Goal: Task Accomplishment & Management: Manage account settings

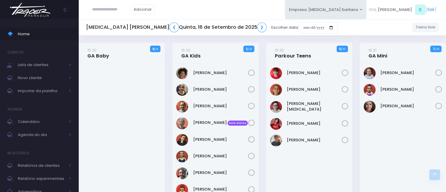
scroll to position [363, 0]
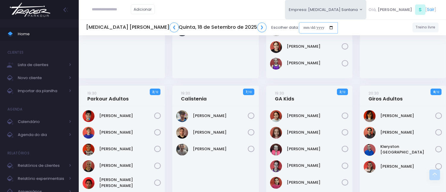
click at [299, 24] on input "date" at bounding box center [318, 27] width 39 height 11
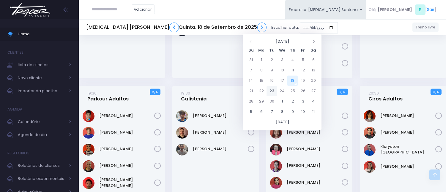
click at [272, 92] on td "23" at bounding box center [271, 91] width 10 height 10
type input "**********"
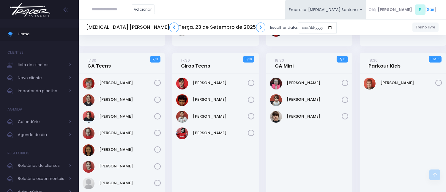
scroll to position [165, 0]
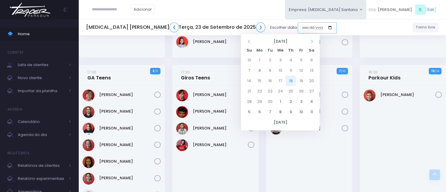
click at [297, 28] on input "date" at bounding box center [316, 27] width 39 height 11
click at [291, 77] on td "18" at bounding box center [290, 81] width 10 height 10
type input "**********"
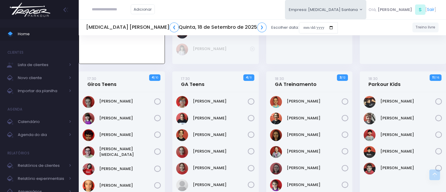
scroll to position [208, 0]
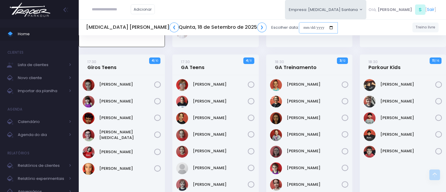
click at [299, 28] on input "date" at bounding box center [318, 27] width 39 height 11
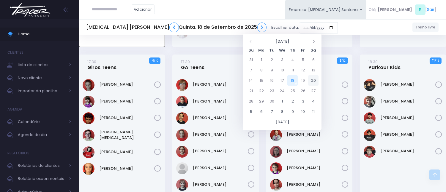
click at [315, 80] on td "20" at bounding box center [313, 80] width 10 height 10
type input "**********"
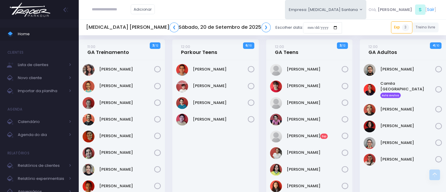
scroll to position [429, 0]
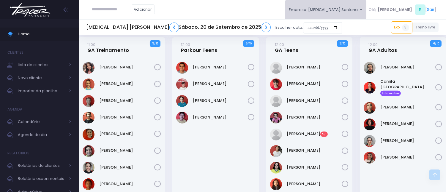
click at [364, 7] on button "Empresa: [MEDICAL_DATA] Santana" at bounding box center [326, 9] width 82 height 19
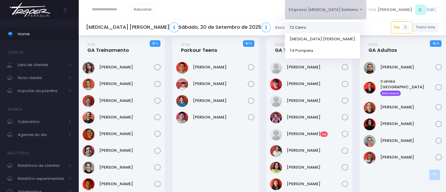
click at [357, 29] on link "T2 Cerro" at bounding box center [322, 28] width 75 height 12
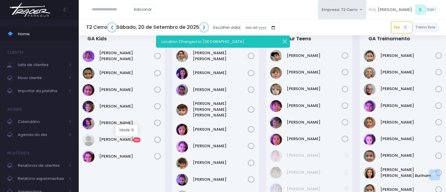
scroll to position [447, 0]
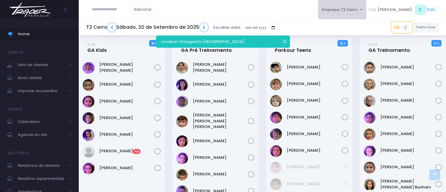
click at [355, 10] on button "Empresa: T2 Cerro" at bounding box center [342, 9] width 49 height 19
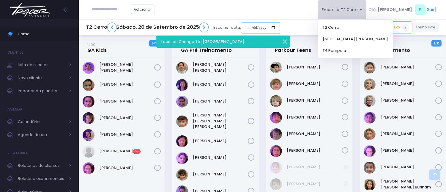
click at [248, 26] on input "date" at bounding box center [260, 27] width 39 height 11
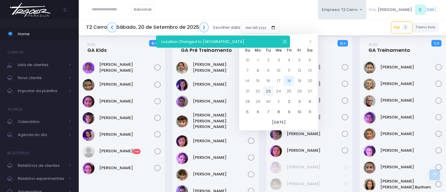
click at [267, 89] on td "23" at bounding box center [268, 91] width 10 height 10
type input "**********"
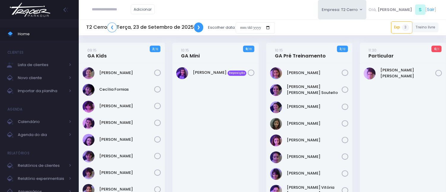
click at [196, 27] on link "❯" at bounding box center [198, 28] width 9 height 10
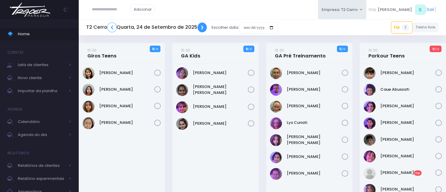
click at [197, 27] on link "❯" at bounding box center [201, 28] width 9 height 10
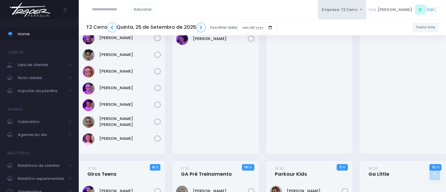
scroll to position [494, 0]
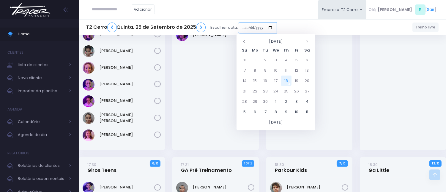
click at [241, 28] on input "date" at bounding box center [257, 27] width 39 height 11
click at [287, 78] on td "18" at bounding box center [286, 81] width 10 height 10
type input "**********"
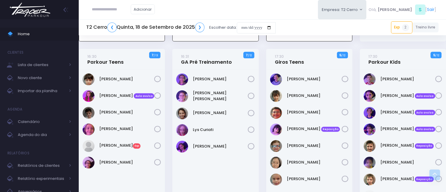
scroll to position [462, 0]
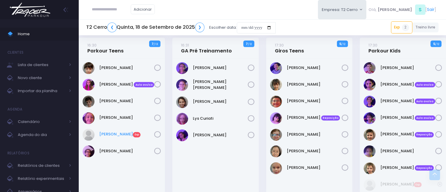
click at [122, 132] on link "[PERSON_NAME] Exp" at bounding box center [126, 134] width 55 height 6
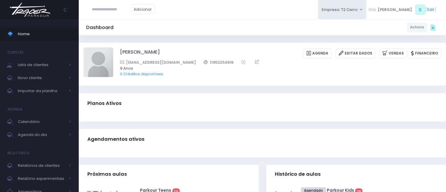
click at [226, 27] on div "Dashboard Actions Choose Label: Customer Partner Suplier Member Staff Add new" at bounding box center [262, 27] width 367 height 11
click at [366, 12] on button "Empresa: T2 Cerro" at bounding box center [342, 9] width 49 height 19
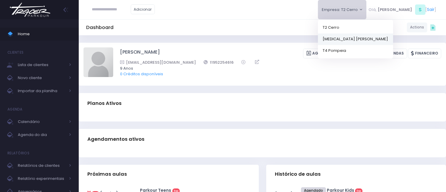
click at [359, 37] on link "[MEDICAL_DATA] [PERSON_NAME]" at bounding box center [355, 39] width 75 height 12
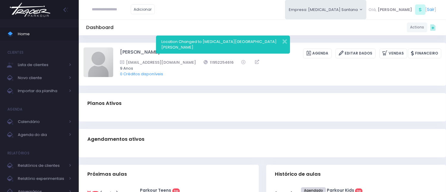
click at [109, 14] on input "text" at bounding box center [111, 9] width 39 height 11
paste input "**********"
click at [284, 40] on button "button" at bounding box center [281, 40] width 12 height 7
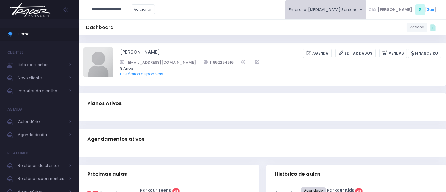
click at [347, 13] on button "Empresa: T3 Santana" at bounding box center [326, 9] width 82 height 19
drag, startPoint x: 136, startPoint y: 9, endPoint x: 85, endPoint y: 5, distance: 50.3
click at [85, 5] on div "**********" at bounding box center [262, 9] width 367 height 19
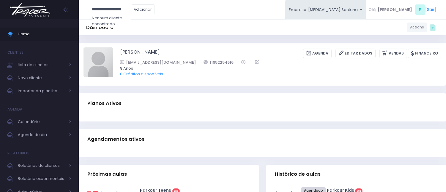
paste input "****"
click at [109, 8] on input "**********" at bounding box center [111, 9] width 39 height 11
click at [99, 8] on input "*******" at bounding box center [111, 9] width 39 height 11
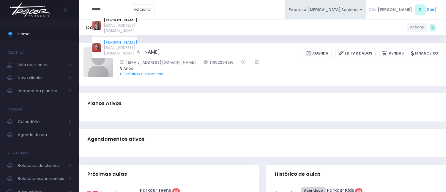
click at [126, 45] on link "Gabrielle Pelati Pereyra" at bounding box center [121, 42] width 34 height 6
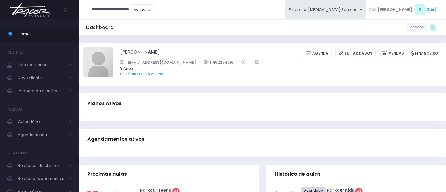
type input "**********"
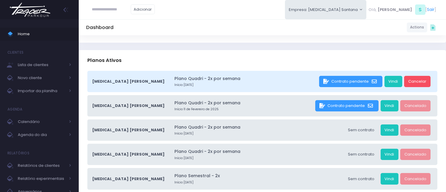
scroll to position [33, 0]
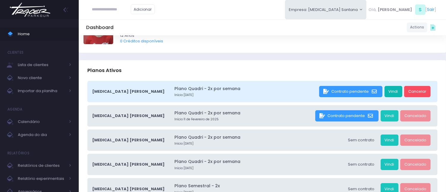
click at [388, 91] on link "Vindi" at bounding box center [393, 91] width 18 height 11
click at [119, 9] on input "text" at bounding box center [111, 9] width 39 height 11
paste input "**********"
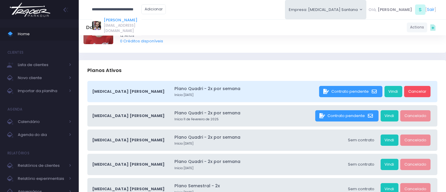
click at [111, 21] on link "Maria Cecília Utimi de Sousa" at bounding box center [123, 20] width 38 height 6
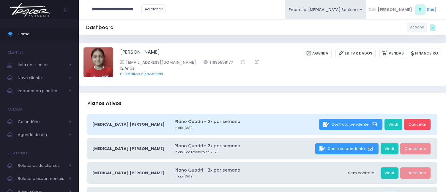
type input "**********"
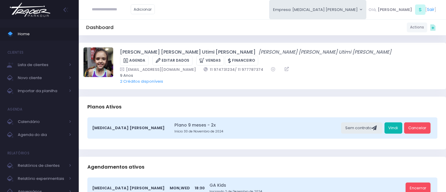
click at [392, 126] on link "Vindi" at bounding box center [393, 128] width 18 height 11
click at [123, 11] on input "text" at bounding box center [111, 9] width 39 height 11
paste input "**********"
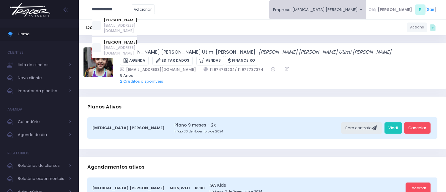
type input "**********"
click input "submit" at bounding box center [0, 0] width 0 height 0
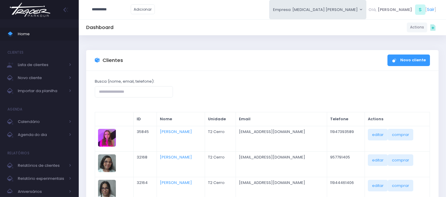
type input "**********"
click at [124, 16] on div "[PERSON_NAME] [PERSON_NAME][EMAIL_ADDRESS][PERSON_NAME][DOMAIN_NAME]" at bounding box center [114, 30] width 45 height 31
type input "**********"
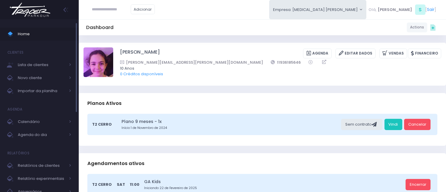
click at [23, 36] on span "Home" at bounding box center [44, 34] width 53 height 8
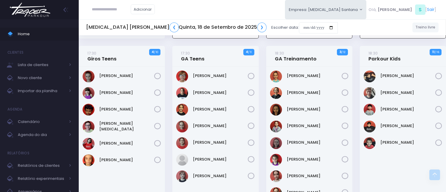
scroll to position [175, 0]
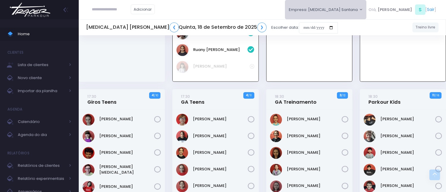
click at [351, 9] on button "Empresa: [MEDICAL_DATA] Santana" at bounding box center [326, 9] width 82 height 19
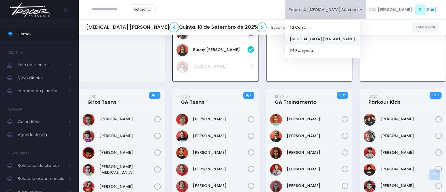
click at [334, 39] on link "[MEDICAL_DATA] [PERSON_NAME]" at bounding box center [322, 39] width 75 height 12
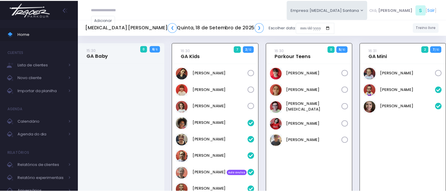
scroll to position [43, 0]
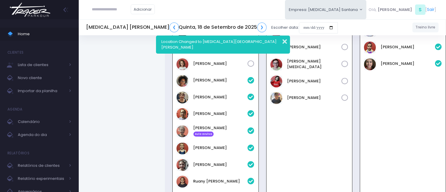
click at [284, 38] on button "button" at bounding box center [281, 40] width 12 height 7
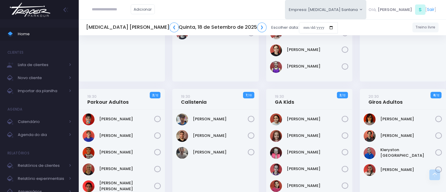
scroll to position [505, 0]
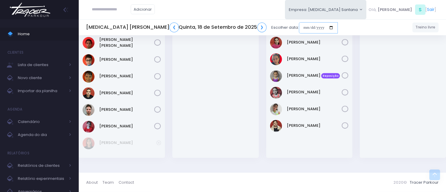
click at [299, 28] on input "date" at bounding box center [318, 27] width 39 height 11
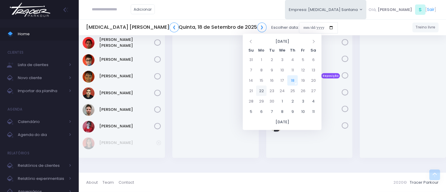
click at [263, 90] on td "22" at bounding box center [261, 91] width 10 height 10
type input "**********"
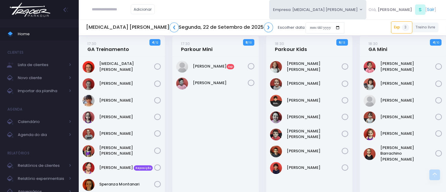
scroll to position [99, 0]
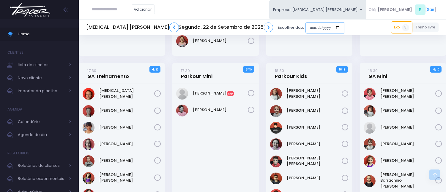
click at [305, 25] on input "date" at bounding box center [324, 27] width 39 height 11
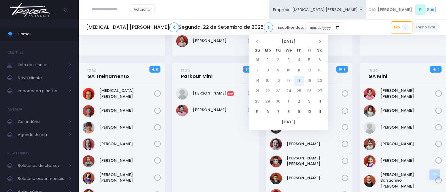
click at [301, 81] on td "18" at bounding box center [299, 81] width 10 height 10
type input "**********"
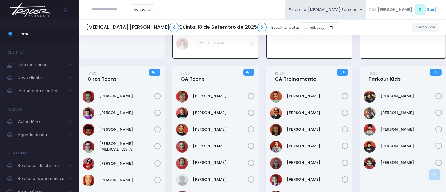
scroll to position [231, 0]
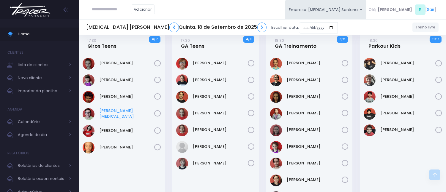
click at [119, 113] on link "[PERSON_NAME][MEDICAL_DATA]" at bounding box center [126, 114] width 55 height 12
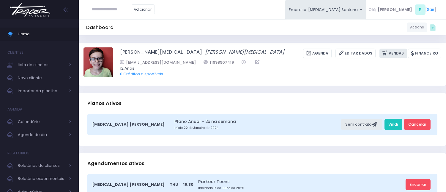
click at [399, 53] on link "Vendas" at bounding box center [393, 54] width 28 height 10
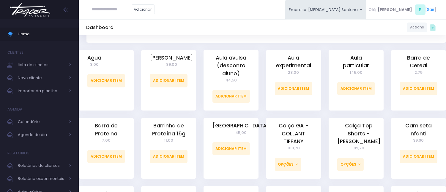
scroll to position [132, 0]
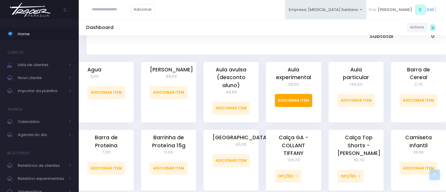
click at [294, 98] on link "Adicionar Item" at bounding box center [294, 100] width 38 height 13
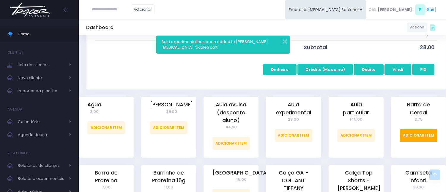
scroll to position [165, 0]
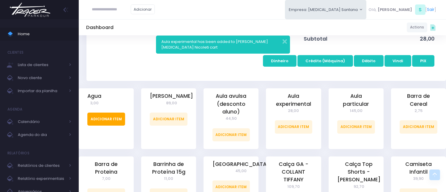
click at [114, 120] on link "Adicionar Item" at bounding box center [106, 119] width 38 height 13
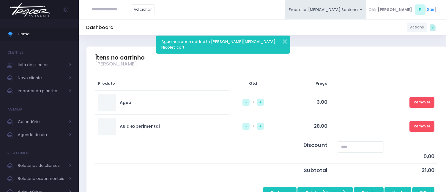
scroll to position [66, 0]
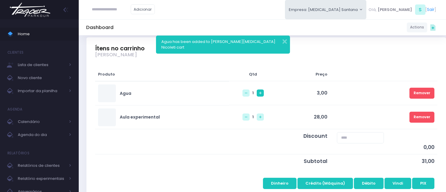
click at [259, 92] on icon at bounding box center [260, 93] width 2 height 2
click at [422, 115] on link "Remover" at bounding box center [421, 117] width 25 height 11
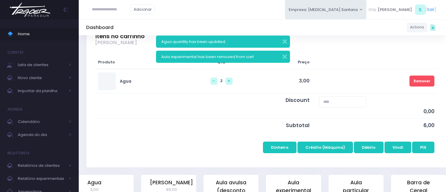
scroll to position [99, 0]
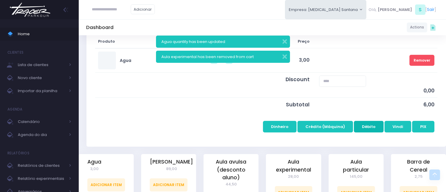
click at [372, 129] on button "Débito" at bounding box center [368, 126] width 30 height 11
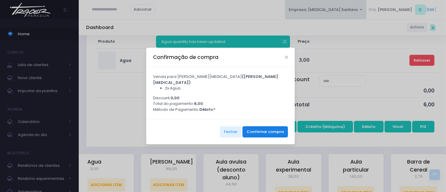
click at [278, 134] on button "Confirmar compra" at bounding box center [264, 131] width 45 height 11
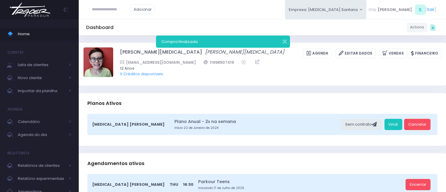
click at [112, 12] on input "text" at bounding box center [111, 9] width 39 height 11
paste input "**********"
type input "**********"
click input "submit" at bounding box center [0, 0] width 0 height 0
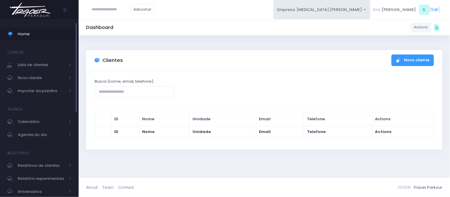
click at [33, 33] on span "Home" at bounding box center [44, 34] width 53 height 8
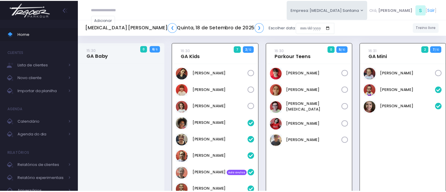
scroll to position [43, 0]
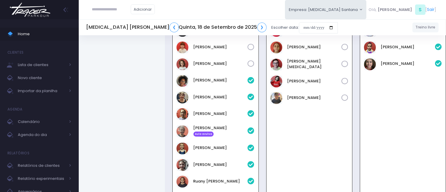
click at [245, 21] on div "[MEDICAL_DATA] Santana ❮ [DATE] ❯ Escolher data:" at bounding box center [211, 28] width 251 height 14
click at [299, 25] on input "date" at bounding box center [318, 27] width 39 height 11
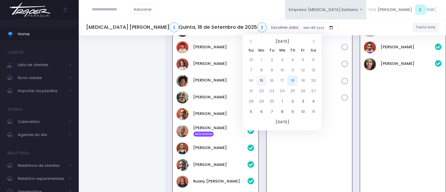
click at [262, 78] on td "15" at bounding box center [261, 81] width 10 height 10
type input "**********"
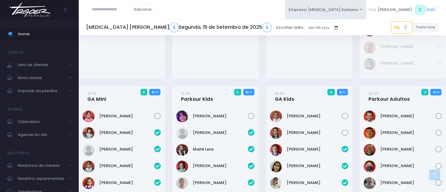
scroll to position [359, 0]
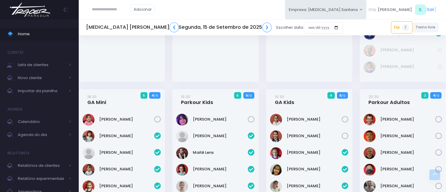
click at [206, 28] on h5 "[MEDICAL_DATA] Santana ❮ [DATE] ❯" at bounding box center [178, 28] width 185 height 10
click at [262, 24] on link "❯" at bounding box center [266, 28] width 9 height 10
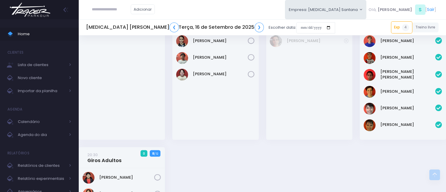
scroll to position [527, 0]
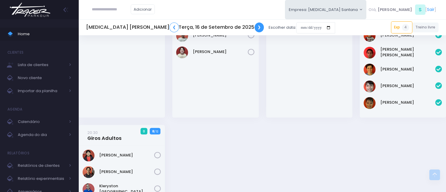
click at [254, 24] on link "❯" at bounding box center [258, 28] width 9 height 10
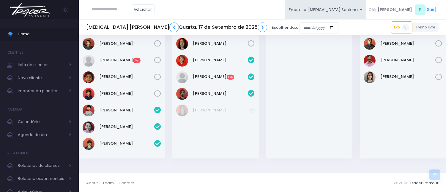
scroll to position [505, 0]
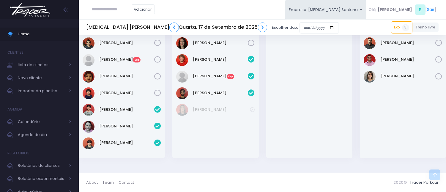
click at [291, 78] on div "Sofia Rodrigues Reposição" at bounding box center [309, 79] width 86 height 158
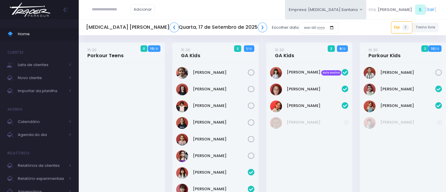
scroll to position [0, 0]
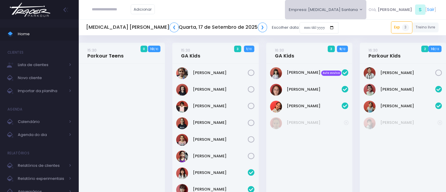
click at [356, 8] on button "Empresa: T3 Santana" at bounding box center [326, 9] width 82 height 19
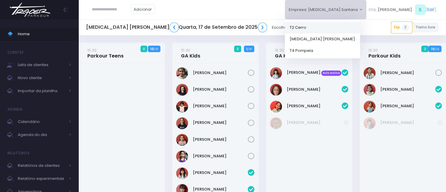
click at [352, 31] on link "T2 Cerro" at bounding box center [322, 28] width 75 height 12
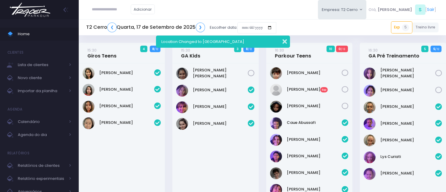
drag, startPoint x: 284, startPoint y: 41, endPoint x: 250, endPoint y: 36, distance: 34.4
click at [283, 41] on button "button" at bounding box center [281, 40] width 12 height 7
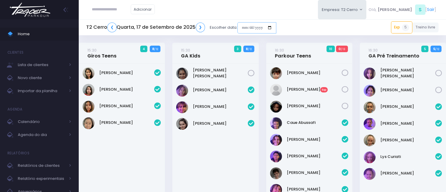
click at [238, 25] on input "date" at bounding box center [256, 27] width 39 height 11
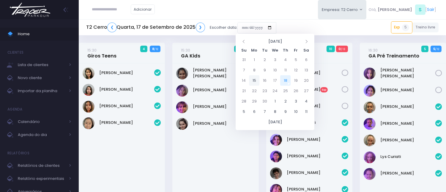
click at [254, 81] on td "15" at bounding box center [254, 80] width 10 height 10
type input "**********"
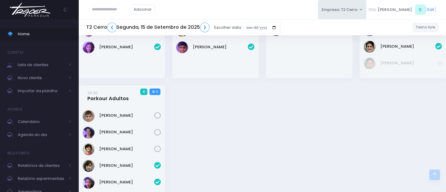
scroll to position [757, 0]
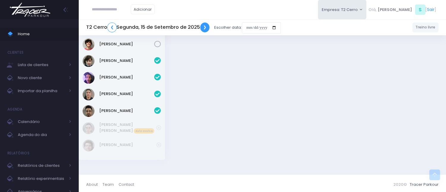
click at [206, 27] on link "❯" at bounding box center [204, 28] width 9 height 10
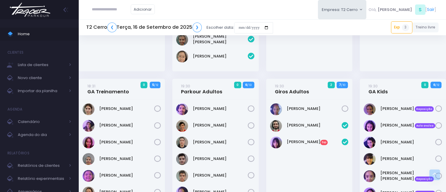
scroll to position [791, 0]
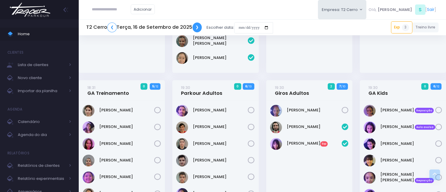
click at [197, 28] on link "❯" at bounding box center [196, 28] width 9 height 10
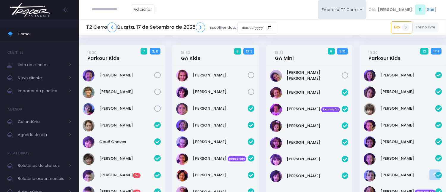
scroll to position [408, 0]
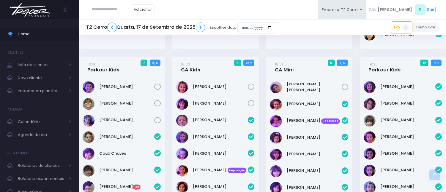
drag, startPoint x: 241, startPoint y: 1, endPoint x: 238, endPoint y: 2, distance: 3.3
click at [241, 1] on div "Adicionar Empresa: T2 Cerro T2 Cerro T3 Santana T4 Pompeia Olá, S [" at bounding box center [262, 9] width 367 height 19
click at [198, 24] on link "❯" at bounding box center [200, 28] width 9 height 10
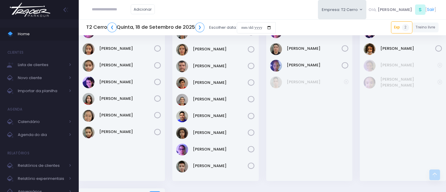
scroll to position [725, 0]
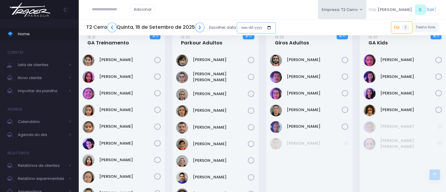
click at [237, 27] on input "date" at bounding box center [256, 27] width 39 height 11
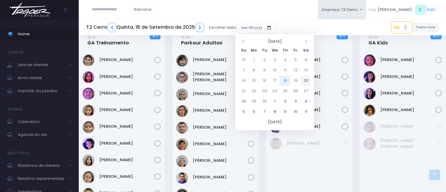
click at [304, 81] on td "20" at bounding box center [305, 81] width 10 height 10
type input "**********"
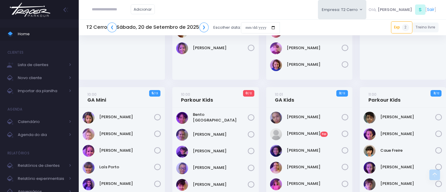
scroll to position [66, 0]
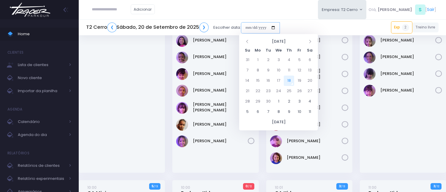
click at [250, 26] on input "date" at bounding box center [260, 27] width 39 height 11
click at [257, 89] on td "22" at bounding box center [257, 91] width 10 height 10
type input "**********"
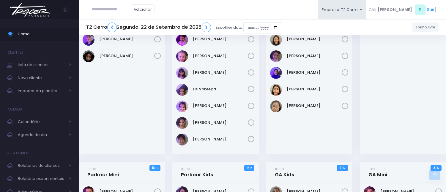
scroll to position [198, 0]
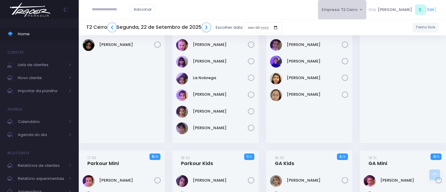
click at [366, 4] on button "Empresa: T2 Cerro" at bounding box center [342, 9] width 49 height 19
click at [363, 40] on link "[MEDICAL_DATA] [PERSON_NAME]" at bounding box center [355, 39] width 75 height 12
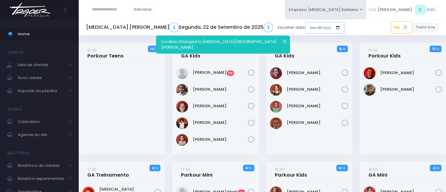
click at [305, 28] on input "date" at bounding box center [324, 27] width 39 height 11
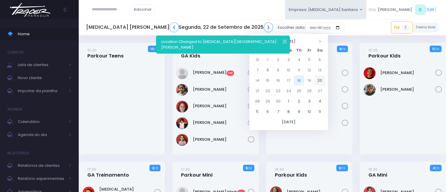
click at [316, 78] on td "20" at bounding box center [319, 80] width 10 height 10
type input "**********"
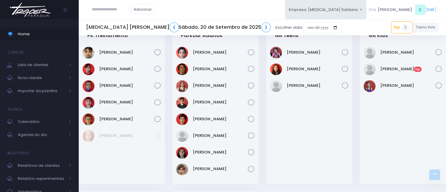
scroll to position [725, 0]
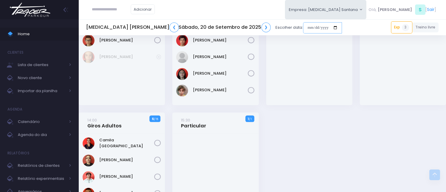
click at [303, 28] on input "date" at bounding box center [322, 27] width 39 height 11
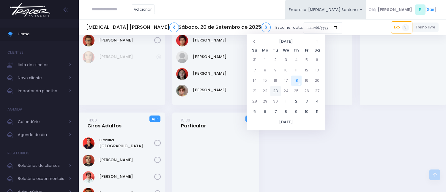
click at [275, 92] on td "23" at bounding box center [275, 91] width 10 height 10
type input "**********"
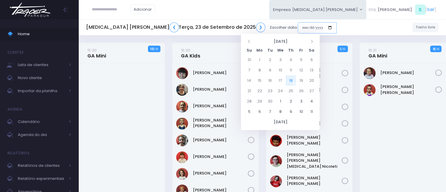
click at [297, 24] on input "date" at bounding box center [316, 27] width 39 height 11
click at [34, 122] on span "Calendário" at bounding box center [41, 122] width 47 height 8
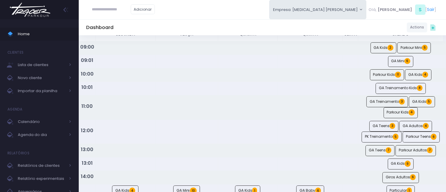
scroll to position [11, 0]
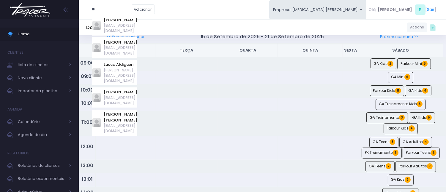
drag, startPoint x: 110, startPoint y: 10, endPoint x: 89, endPoint y: 10, distance: 20.5
click at [89, 10] on div "** ds Marcelo Augusto Santos mafcds@gmail.com Alexandre Alves Satiro chdsatiro@…" at bounding box center [123, 9] width 74 height 19
paste input "**********"
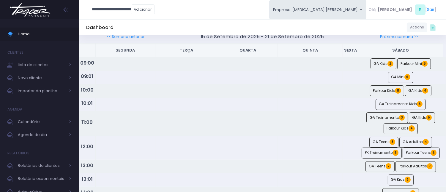
scroll to position [0, 7]
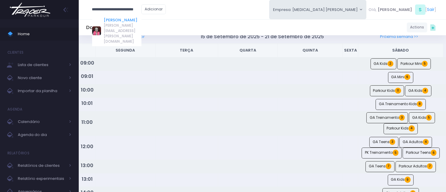
click at [128, 23] on link "Giovanna Rodrigues Gialluize" at bounding box center [123, 20] width 38 height 6
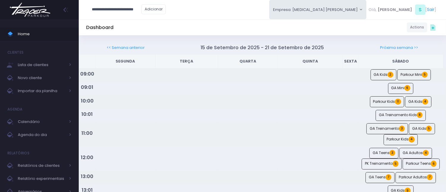
type input "**********"
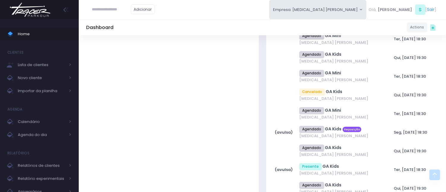
scroll to position [560, 0]
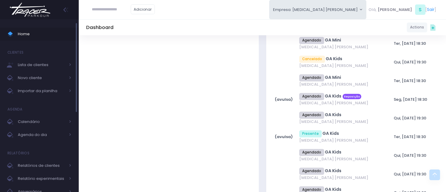
click at [53, 32] on span "Home" at bounding box center [44, 34] width 53 height 8
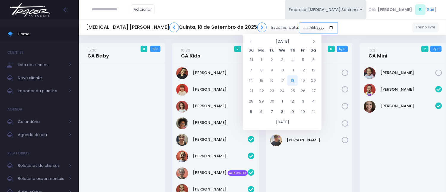
click at [299, 24] on input "date" at bounding box center [318, 27] width 39 height 11
click at [262, 91] on td "22" at bounding box center [261, 91] width 10 height 10
type input "**********"
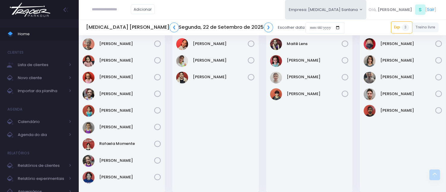
scroll to position [396, 0]
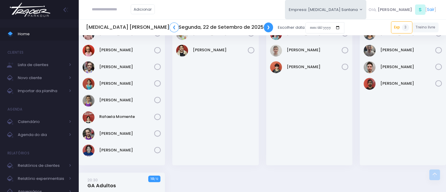
click at [264, 26] on link "❯" at bounding box center [268, 28] width 9 height 10
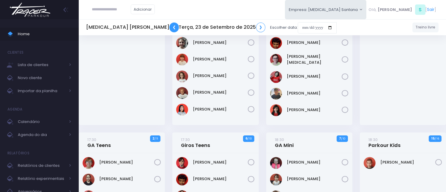
scroll to position [33, 0]
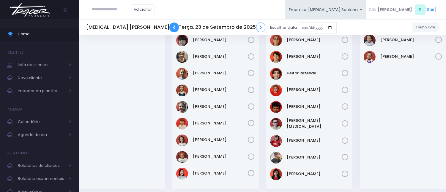
click at [169, 27] on link "❮" at bounding box center [173, 28] width 9 height 10
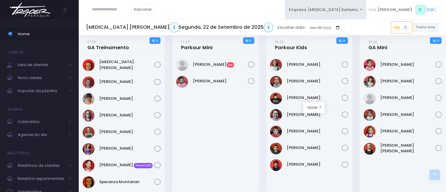
scroll to position [132, 0]
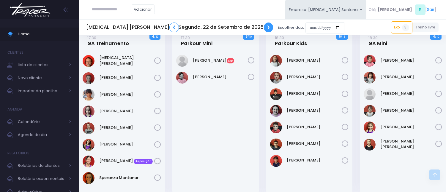
click at [264, 27] on link "❯" at bounding box center [268, 28] width 9 height 10
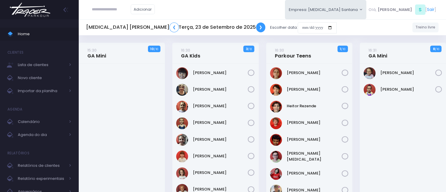
click at [256, 27] on link "❯" at bounding box center [260, 28] width 9 height 10
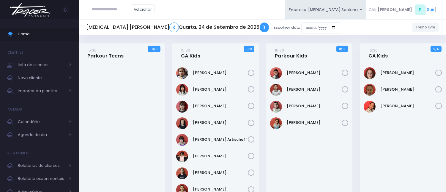
click at [259, 29] on link "❯" at bounding box center [263, 28] width 9 height 10
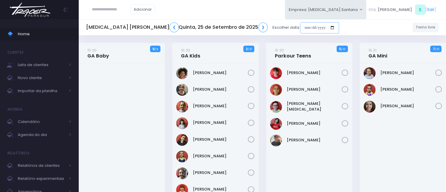
click at [300, 30] on input "date" at bounding box center [319, 27] width 39 height 11
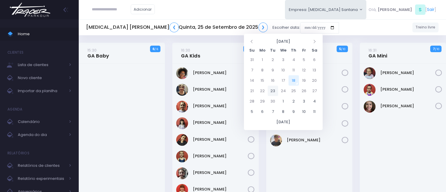
click at [271, 92] on td "23" at bounding box center [272, 91] width 10 height 10
type input "**********"
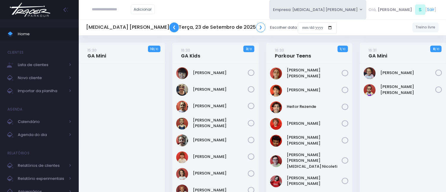
click at [169, 24] on link "❮" at bounding box center [173, 28] width 9 height 10
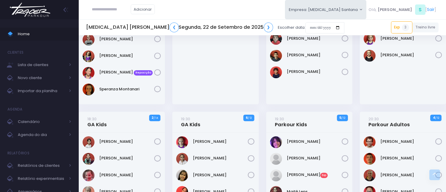
scroll to position [264, 0]
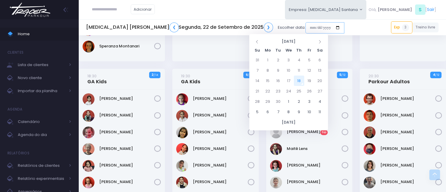
click at [305, 26] on input "date" at bounding box center [324, 27] width 39 height 11
click at [301, 79] on td "18" at bounding box center [299, 81] width 10 height 10
type input "**********"
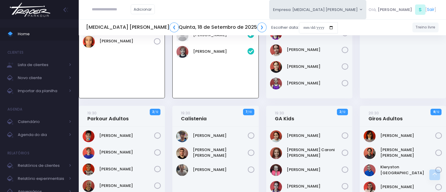
scroll to position [340, 0]
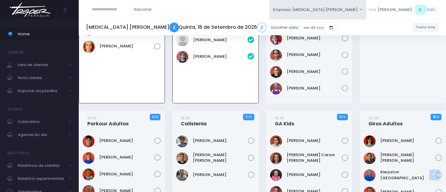
click at [169, 29] on link "❮" at bounding box center [173, 28] width 9 height 10
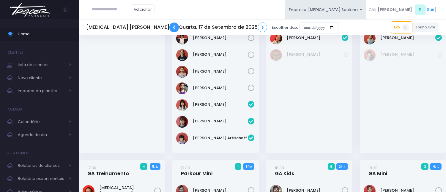
scroll to position [66, 0]
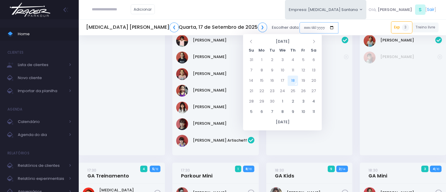
click at [299, 27] on input "date" at bounding box center [318, 27] width 39 height 11
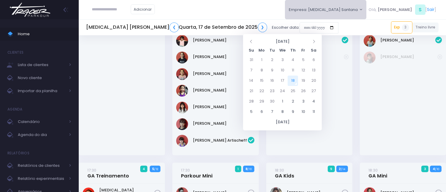
click at [348, 9] on button "Empresa: [MEDICAL_DATA] Santana" at bounding box center [326, 9] width 82 height 19
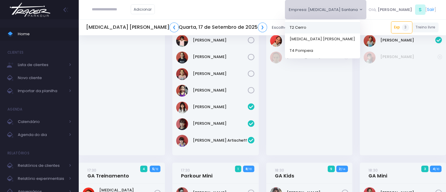
click at [345, 26] on link "T2 Cerro" at bounding box center [322, 28] width 75 height 12
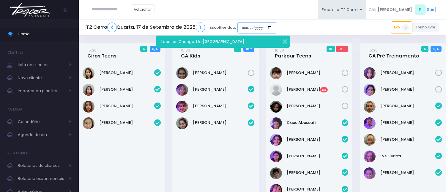
click at [244, 22] on input "date" at bounding box center [256, 27] width 39 height 11
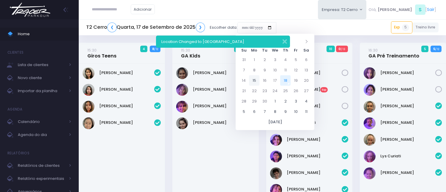
click at [254, 82] on td "15" at bounding box center [254, 80] width 10 height 10
type input "**********"
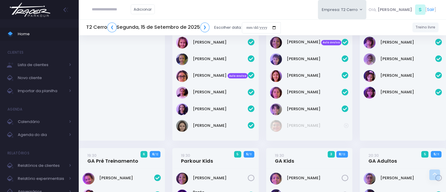
scroll to position [429, 0]
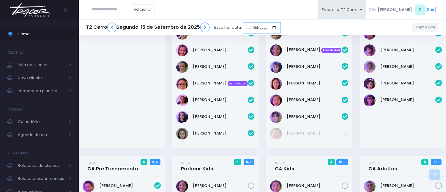
click at [248, 25] on input "date" at bounding box center [261, 27] width 39 height 11
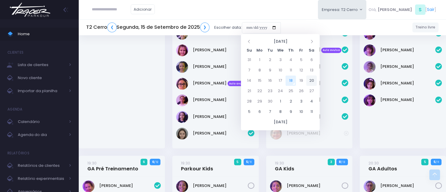
click at [307, 81] on td "20" at bounding box center [311, 81] width 10 height 10
type input "**********"
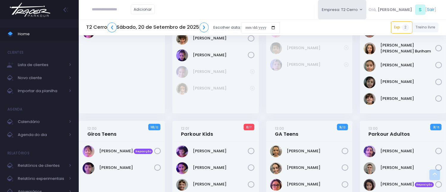
scroll to position [594, 0]
